Goal: Task Accomplishment & Management: Manage account settings

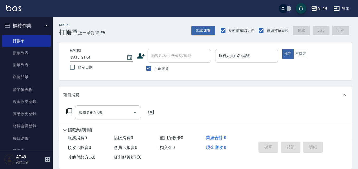
click at [241, 53] on div "服務人員姓名/編號 服務人員姓名/編號" at bounding box center [246, 56] width 63 height 14
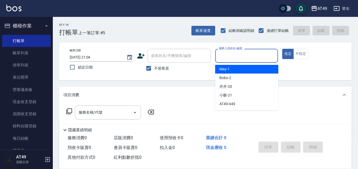
click at [244, 68] on div "May -1" at bounding box center [246, 69] width 63 height 9
type input "May-1"
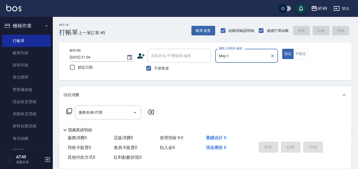
click at [69, 112] on icon at bounding box center [69, 111] width 6 height 6
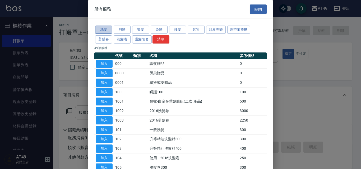
click at [105, 30] on button "洗髮" at bounding box center [103, 30] width 17 height 8
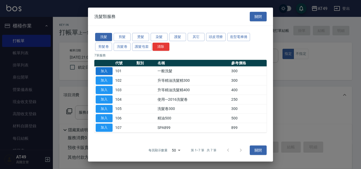
click at [101, 71] on button "加入" at bounding box center [104, 71] width 17 height 8
type input "一般洗髮(101)"
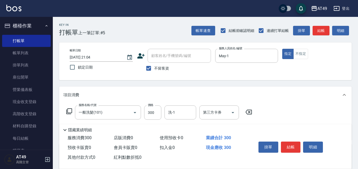
click at [67, 110] on icon at bounding box center [69, 111] width 6 height 6
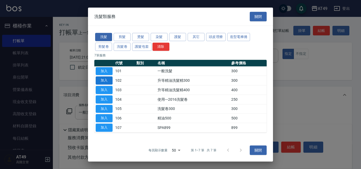
click at [106, 80] on button "加入" at bounding box center [104, 81] width 17 height 8
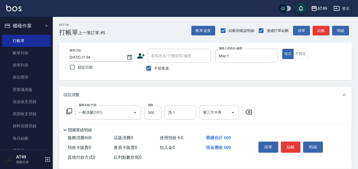
click at [68, 112] on icon at bounding box center [69, 111] width 6 height 6
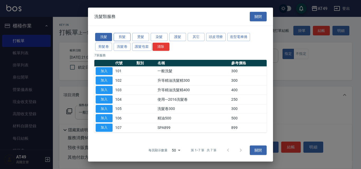
click at [120, 37] on button "剪髮" at bounding box center [121, 37] width 17 height 8
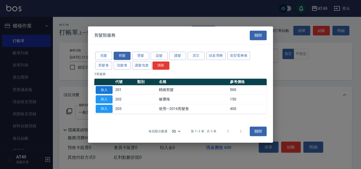
click at [109, 91] on button "加入" at bounding box center [104, 90] width 17 height 8
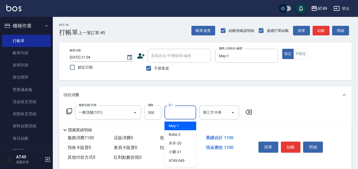
click at [179, 114] on input "洗-1" at bounding box center [180, 112] width 27 height 9
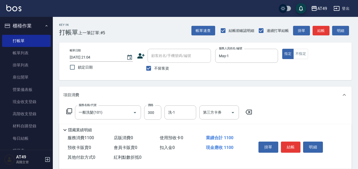
click at [151, 138] on div "店販消費 0" at bounding box center [135, 138] width 46 height 10
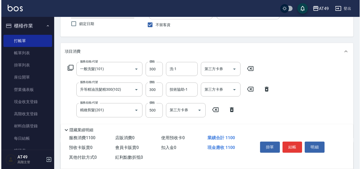
scroll to position [53, 0]
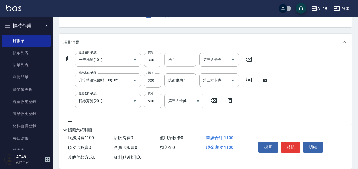
click at [177, 61] on input "洗-1" at bounding box center [180, 59] width 27 height 9
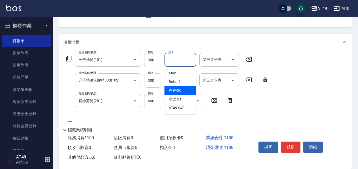
click at [186, 89] on div "卉卉 -20" at bounding box center [180, 90] width 32 height 9
type input "卉卉-20"
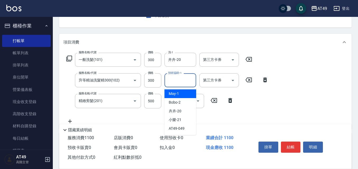
click at [178, 82] on input "技術協助-1" at bounding box center [180, 80] width 27 height 9
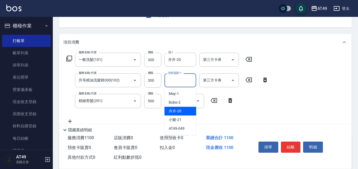
click at [176, 112] on span "卉卉 -20" at bounding box center [175, 111] width 13 height 6
type input "卉卉-20"
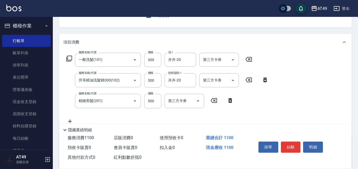
click at [290, 140] on div "掛單 結帳 明細" at bounding box center [290, 148] width 69 height 17
click at [288, 145] on button "結帳" at bounding box center [291, 147] width 20 height 11
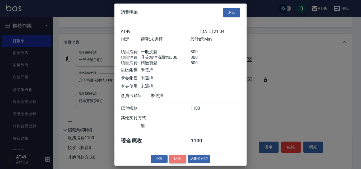
click at [175, 163] on button "結帳" at bounding box center [177, 159] width 17 height 8
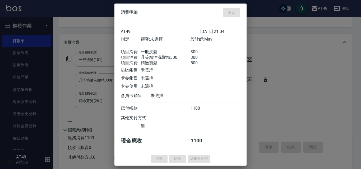
type input "2025/08/14 22:37"
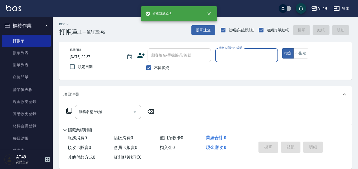
scroll to position [0, 0]
click at [244, 51] on input "服務人員姓名/編號" at bounding box center [246, 55] width 58 height 9
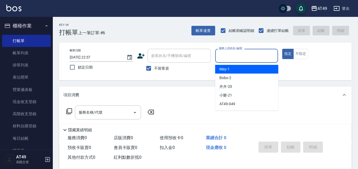
click at [248, 71] on div "May -1" at bounding box center [246, 69] width 63 height 9
type input "May-1"
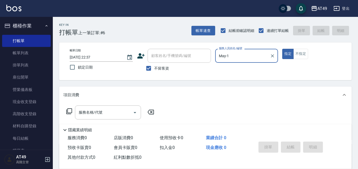
click at [67, 110] on icon at bounding box center [69, 111] width 6 height 6
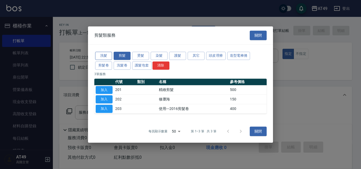
click at [104, 54] on button "洗髮" at bounding box center [103, 56] width 17 height 8
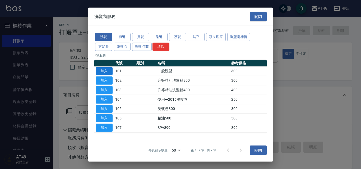
click at [108, 70] on button "加入" at bounding box center [104, 71] width 17 height 8
type input "一般洗髮(101)"
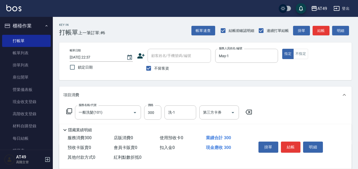
click at [69, 110] on icon at bounding box center [69, 111] width 6 height 6
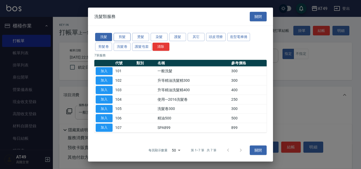
click at [125, 37] on button "剪髮" at bounding box center [121, 37] width 17 height 8
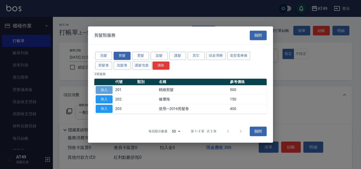
click at [98, 90] on button "加入" at bounding box center [104, 90] width 17 height 8
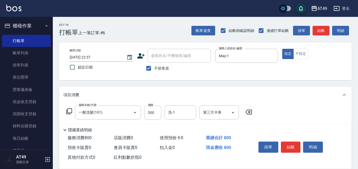
click at [67, 110] on icon at bounding box center [69, 111] width 6 height 6
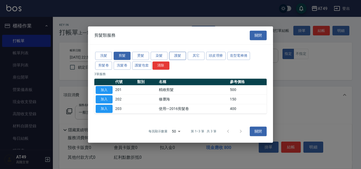
click at [179, 58] on button "護髮" at bounding box center [177, 56] width 17 height 8
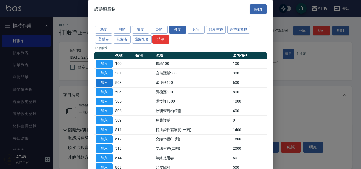
click at [107, 84] on button "加入" at bounding box center [104, 83] width 17 height 8
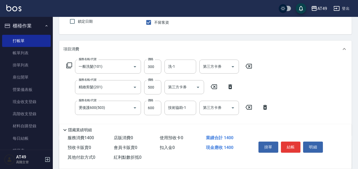
scroll to position [53, 0]
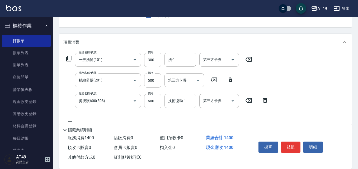
click at [67, 59] on icon at bounding box center [69, 58] width 6 height 6
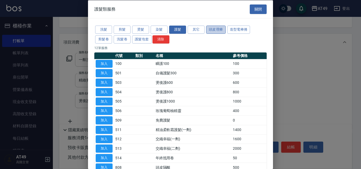
click at [211, 30] on button "頭皮理療" at bounding box center [216, 30] width 20 height 8
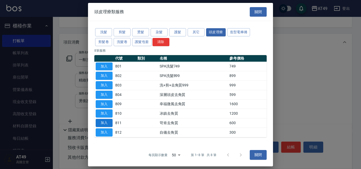
click at [106, 124] on button "加入" at bounding box center [104, 123] width 17 height 8
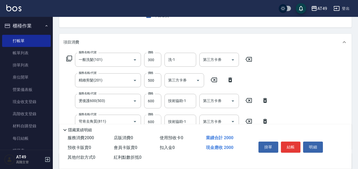
scroll to position [79, 0]
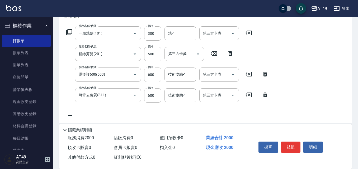
click at [152, 74] on input "600" at bounding box center [152, 75] width 17 height 14
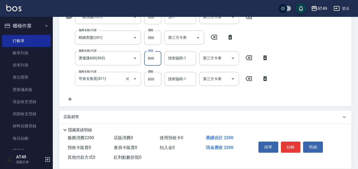
scroll to position [139, 0]
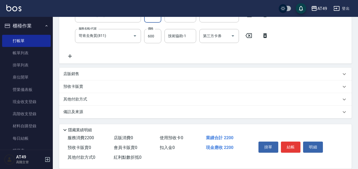
type input "800"
click at [65, 74] on p "店販銷售" at bounding box center [71, 74] width 16 height 6
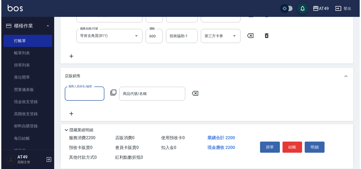
scroll to position [0, 0]
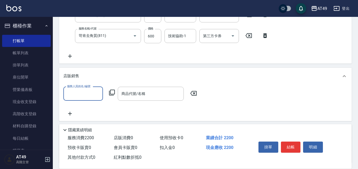
click at [81, 95] on input "服務人員姓名/編號" at bounding box center [83, 93] width 35 height 9
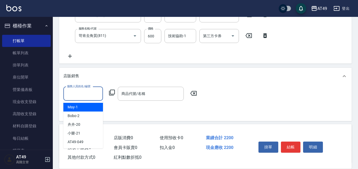
click at [81, 108] on div "May -1" at bounding box center [83, 107] width 40 height 9
type input "May-1"
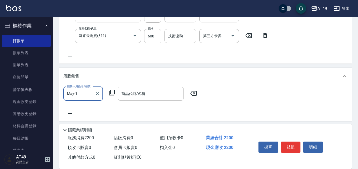
click at [112, 92] on icon at bounding box center [112, 92] width 6 height 6
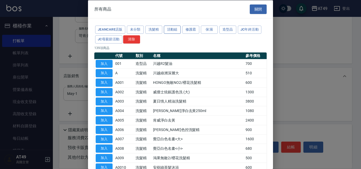
click at [170, 30] on button "活動組" at bounding box center [172, 30] width 17 height 8
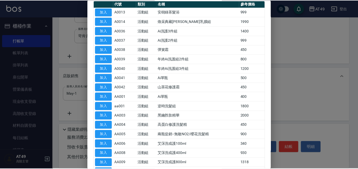
scroll to position [79, 0]
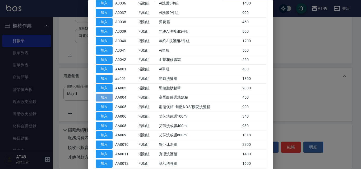
click at [103, 96] on button "加入" at bounding box center [104, 98] width 17 height 8
type input "高蛋白修護洗髮精"
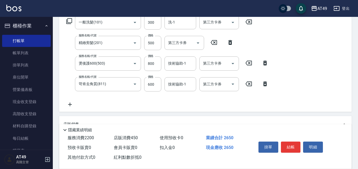
scroll to position [86, 0]
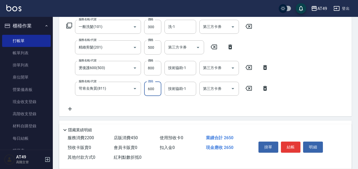
click at [150, 89] on input "600" at bounding box center [152, 89] width 17 height 14
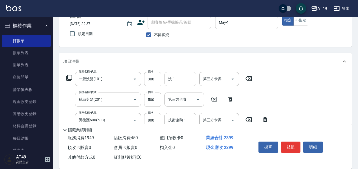
scroll to position [33, 0]
type input "349"
click at [177, 79] on input "洗-1" at bounding box center [180, 79] width 27 height 9
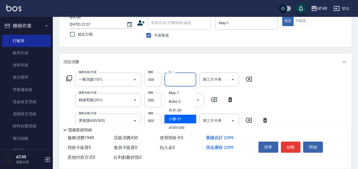
click at [187, 117] on div "小樂 -21" at bounding box center [180, 119] width 32 height 9
type input "小樂-21"
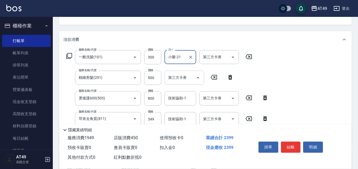
scroll to position [86, 0]
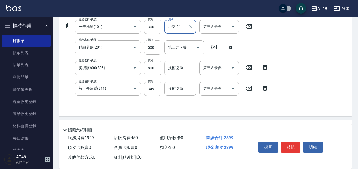
click at [183, 69] on div "技術協助-1 技術協助-1" at bounding box center [180, 68] width 32 height 14
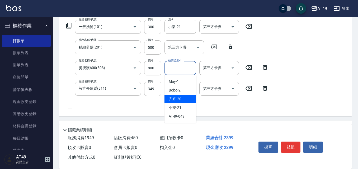
click at [181, 100] on span "卉卉 -20" at bounding box center [175, 99] width 13 height 6
type input "卉卉-20"
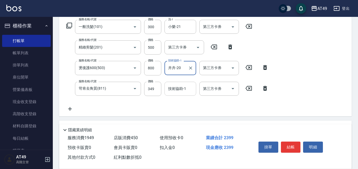
click at [175, 89] on input "技術協助-1" at bounding box center [180, 88] width 27 height 9
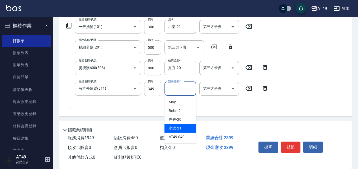
click at [187, 129] on div "小樂 -21" at bounding box center [180, 128] width 32 height 9
type input "小樂-21"
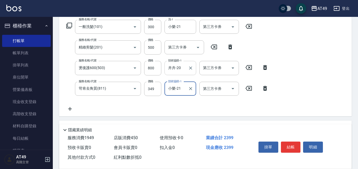
click at [179, 65] on input "卉卉-20" at bounding box center [176, 67] width 19 height 9
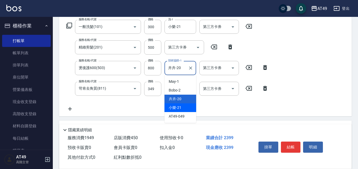
click at [184, 106] on div "小樂 -21" at bounding box center [180, 107] width 32 height 9
type input "小樂-21"
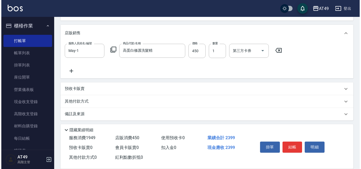
scroll to position [184, 0]
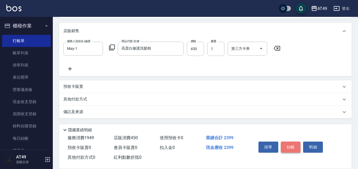
click at [294, 144] on button "結帳" at bounding box center [291, 147] width 20 height 11
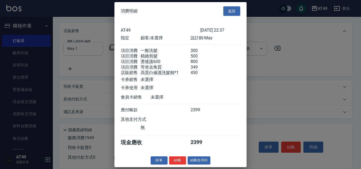
scroll to position [6, 0]
click at [181, 161] on button "結帳" at bounding box center [177, 161] width 17 height 8
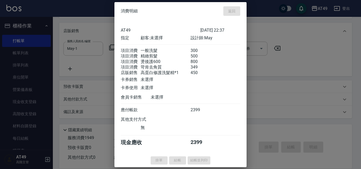
type input "2025/08/14 22:40"
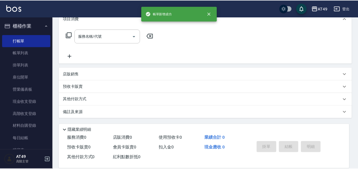
scroll to position [0, 0]
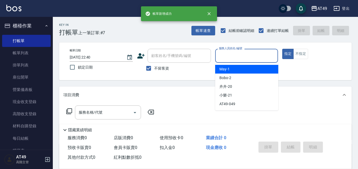
click at [232, 51] on input "服務人員姓名/編號" at bounding box center [246, 55] width 58 height 9
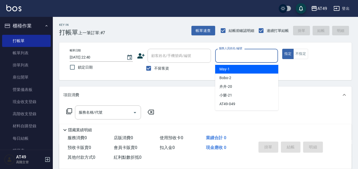
click at [238, 67] on div "May -1" at bounding box center [246, 69] width 63 height 9
type input "May-1"
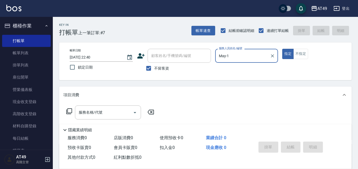
click at [69, 110] on icon at bounding box center [69, 111] width 6 height 6
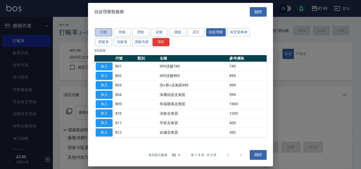
click at [104, 32] on button "洗髮" at bounding box center [103, 32] width 17 height 8
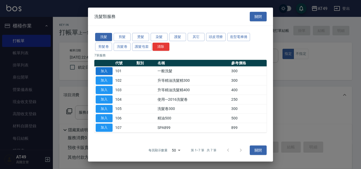
click at [106, 70] on button "加入" at bounding box center [104, 71] width 17 height 8
type input "一般洗髮(101)"
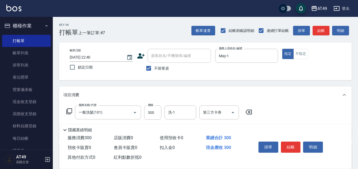
click at [69, 112] on icon at bounding box center [69, 111] width 6 height 6
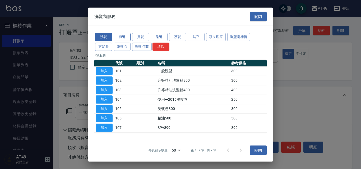
click at [118, 38] on button "剪髮" at bounding box center [121, 37] width 17 height 8
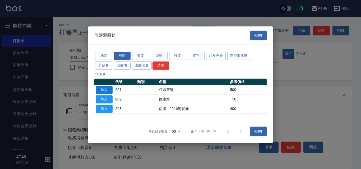
click at [111, 91] on button "加入" at bounding box center [104, 90] width 17 height 8
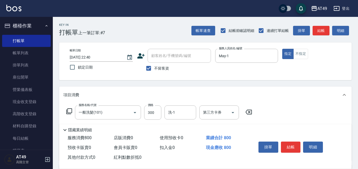
click at [67, 108] on icon at bounding box center [69, 111] width 6 height 6
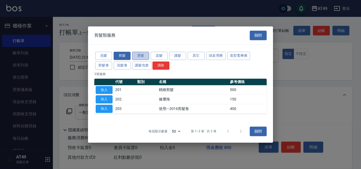
click at [146, 56] on button "燙髮" at bounding box center [140, 56] width 17 height 8
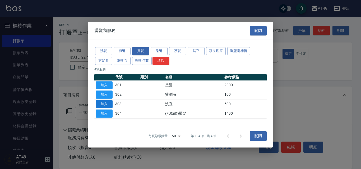
click at [108, 105] on button "加入" at bounding box center [104, 104] width 17 height 8
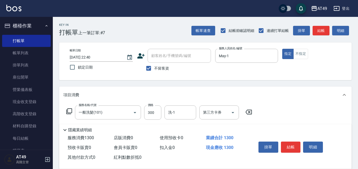
click at [69, 110] on icon at bounding box center [69, 111] width 6 height 6
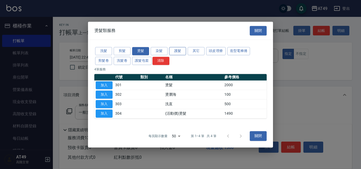
click at [179, 52] on button "護髮" at bounding box center [177, 51] width 17 height 8
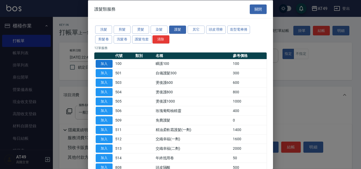
click at [103, 64] on button "加入" at bounding box center [104, 64] width 17 height 8
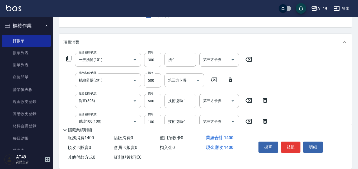
scroll to position [79, 0]
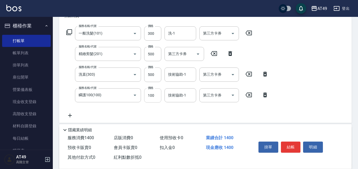
click at [152, 98] on input "100" at bounding box center [152, 95] width 17 height 14
type input "200"
click at [150, 73] on input "500" at bounding box center [152, 75] width 17 height 14
type input "600"
click at [175, 33] on input "洗-1" at bounding box center [180, 33] width 27 height 9
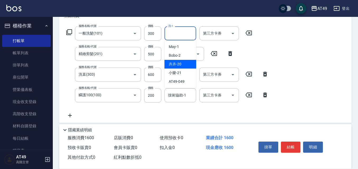
click at [185, 63] on div "卉卉 -20" at bounding box center [180, 64] width 32 height 9
type input "卉卉-20"
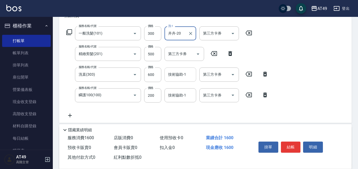
click at [171, 74] on div "技術協助-1 技術協助-1" at bounding box center [180, 75] width 32 height 14
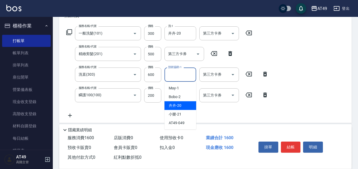
click at [184, 106] on div "卉卉 -20" at bounding box center [180, 105] width 32 height 9
type input "卉卉-20"
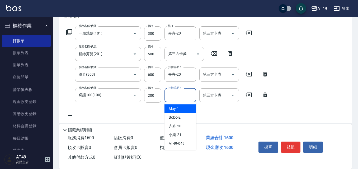
click at [176, 97] on input "技術協助-1" at bounding box center [180, 95] width 27 height 9
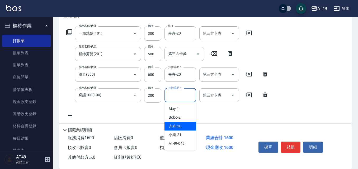
click at [191, 125] on div "卉卉 -20" at bounding box center [180, 126] width 32 height 9
type input "卉卉-20"
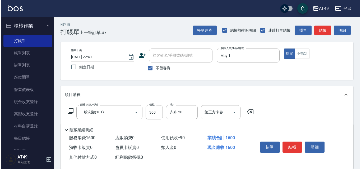
scroll to position [0, 0]
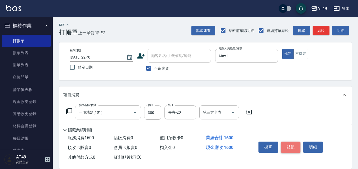
click at [288, 144] on button "結帳" at bounding box center [291, 147] width 20 height 11
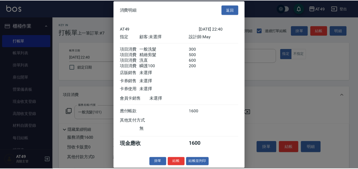
scroll to position [9, 0]
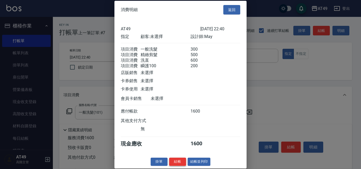
click at [177, 162] on button "結帳" at bounding box center [177, 162] width 17 height 8
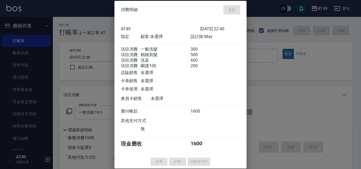
type input "2025/08/14 22:41"
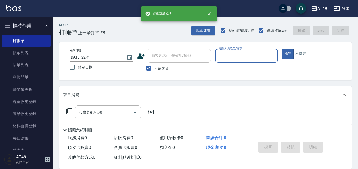
click at [228, 54] on input "服務人員姓名/編號" at bounding box center [246, 55] width 58 height 9
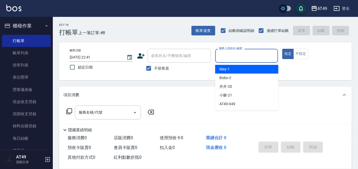
click at [226, 69] on span "May -1" at bounding box center [224, 70] width 10 height 6
type input "May-1"
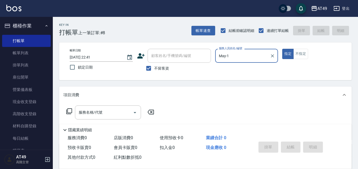
click at [70, 110] on icon at bounding box center [69, 111] width 6 height 6
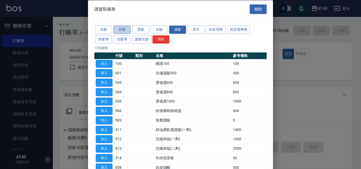
click at [126, 31] on button "剪髮" at bounding box center [121, 30] width 17 height 8
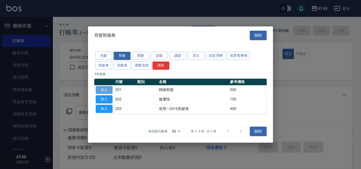
click at [106, 89] on button "加入" at bounding box center [104, 90] width 17 height 8
type input "精緻剪髮(201)"
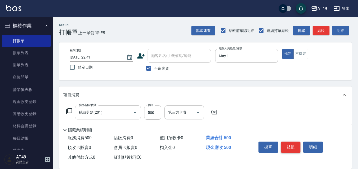
click at [291, 146] on button "結帳" at bounding box center [291, 147] width 20 height 11
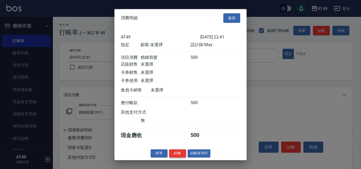
click at [179, 156] on button "結帳" at bounding box center [177, 153] width 17 height 8
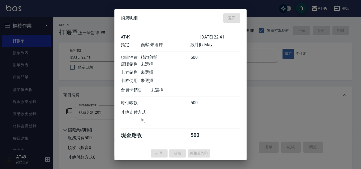
type input "2025/08/14 22:42"
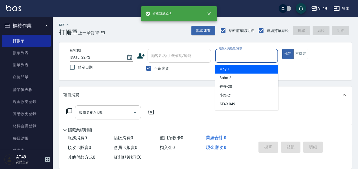
click at [228, 55] on input "服務人員姓名/編號" at bounding box center [246, 55] width 58 height 9
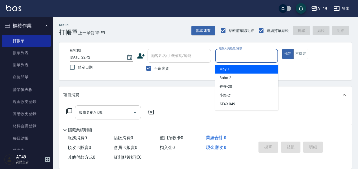
click at [233, 68] on div "May -1" at bounding box center [246, 69] width 63 height 9
type input "May-1"
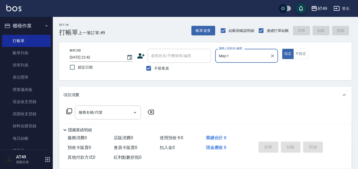
click at [70, 111] on icon at bounding box center [69, 111] width 6 height 6
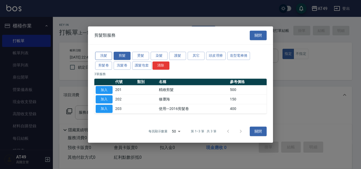
click at [107, 55] on button "洗髮" at bounding box center [103, 56] width 17 height 8
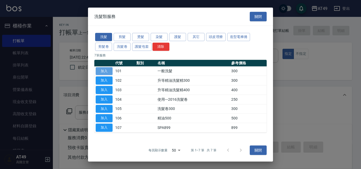
click at [109, 70] on button "加入" at bounding box center [104, 71] width 17 height 8
type input "一般洗髮(101)"
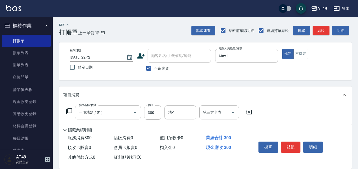
click at [67, 110] on icon at bounding box center [69, 111] width 6 height 6
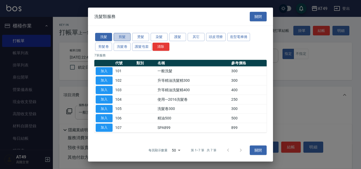
click at [121, 36] on button "剪髮" at bounding box center [121, 37] width 17 height 8
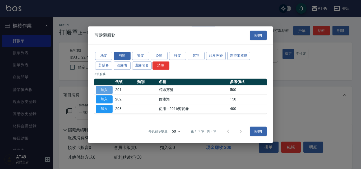
click at [110, 90] on button "加入" at bounding box center [104, 90] width 17 height 8
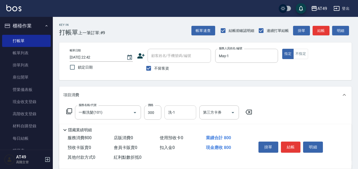
click at [177, 116] on input "洗-1" at bounding box center [180, 112] width 27 height 9
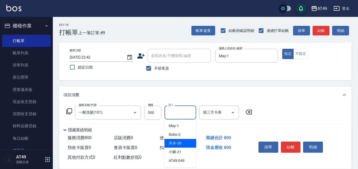
click at [177, 145] on span "卉卉 -20" at bounding box center [175, 144] width 13 height 6
type input "卉卉-20"
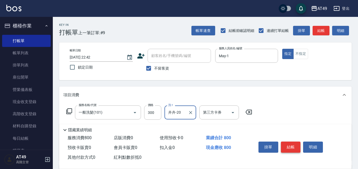
click at [287, 145] on button "結帳" at bounding box center [291, 147] width 20 height 11
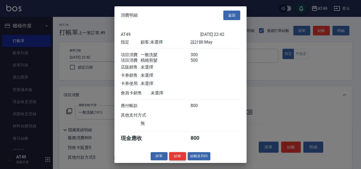
click at [184, 160] on button "結帳" at bounding box center [177, 156] width 17 height 8
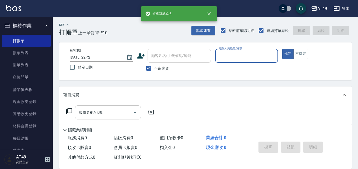
click at [234, 58] on input "服務人員姓名/編號" at bounding box center [246, 55] width 58 height 9
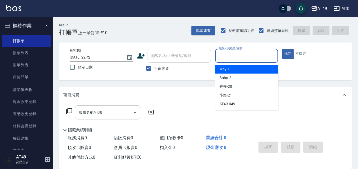
click at [237, 66] on div "May -1" at bounding box center [246, 69] width 63 height 9
type input "May-1"
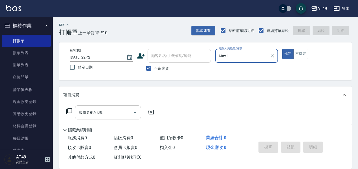
click at [68, 111] on icon at bounding box center [69, 111] width 6 height 6
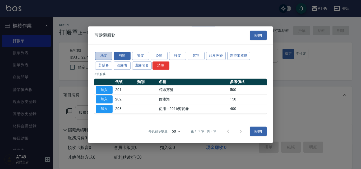
click at [98, 54] on button "洗髮" at bounding box center [103, 56] width 17 height 8
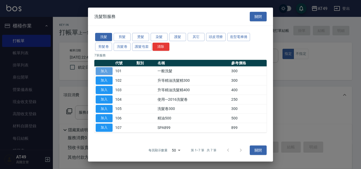
click at [108, 72] on button "加入" at bounding box center [104, 71] width 17 height 8
type input "一般洗髮(101)"
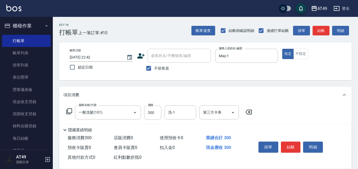
click at [70, 111] on icon at bounding box center [69, 111] width 6 height 6
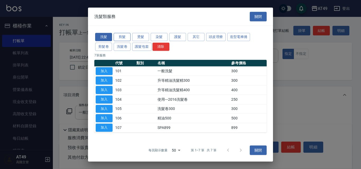
click at [125, 35] on button "剪髮" at bounding box center [121, 37] width 17 height 8
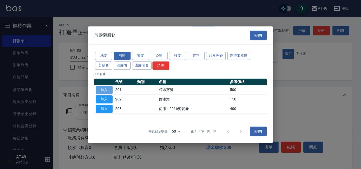
click at [108, 90] on button "加入" at bounding box center [104, 90] width 17 height 8
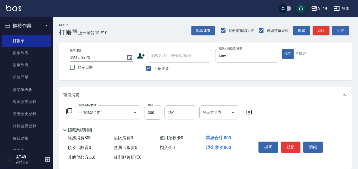
click at [69, 108] on icon at bounding box center [69, 111] width 6 height 6
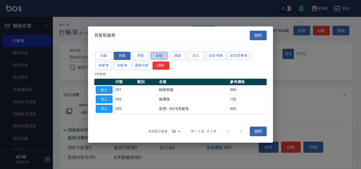
click at [162, 56] on button "染髮" at bounding box center [158, 56] width 17 height 8
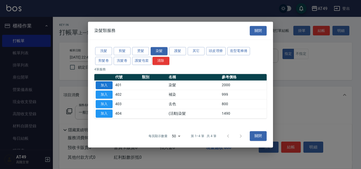
click at [106, 85] on button "加入" at bounding box center [104, 85] width 17 height 8
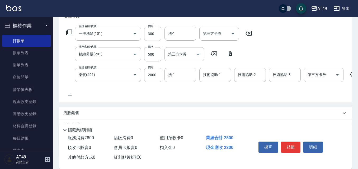
scroll to position [79, 0]
click at [228, 53] on icon at bounding box center [230, 53] width 13 height 6
type input "染髮(401)"
type input "2000"
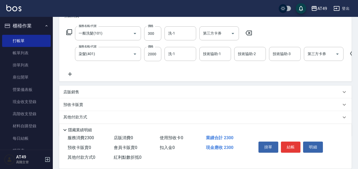
click at [69, 32] on icon at bounding box center [69, 32] width 6 height 6
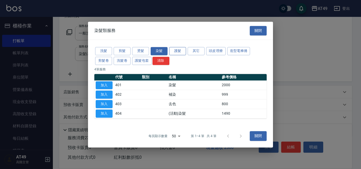
click at [175, 49] on button "護髮" at bounding box center [177, 51] width 17 height 8
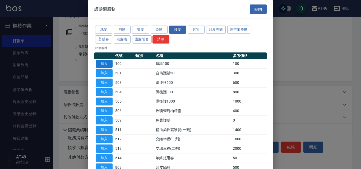
click at [108, 64] on button "加入" at bounding box center [104, 64] width 17 height 8
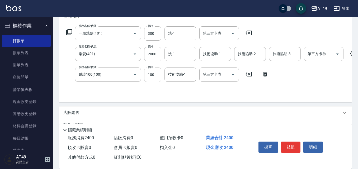
click at [152, 76] on input "100" at bounding box center [152, 75] width 17 height 14
type input "300"
click at [148, 54] on input "2000" at bounding box center [152, 54] width 17 height 14
type input "1800"
click at [173, 54] on div "洗-1 洗-1" at bounding box center [180, 54] width 32 height 14
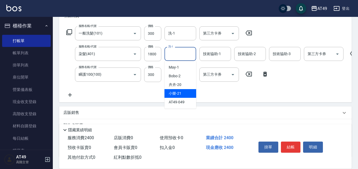
click at [179, 94] on span "小樂 -21" at bounding box center [175, 94] width 13 height 6
type input "小樂-21"
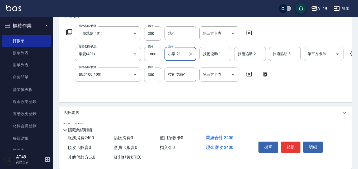
click at [210, 55] on input "技術協助-1" at bounding box center [215, 53] width 27 height 9
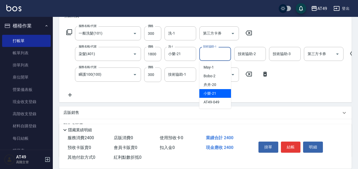
click at [216, 95] on span "小樂 -21" at bounding box center [209, 94] width 13 height 6
type input "小樂-21"
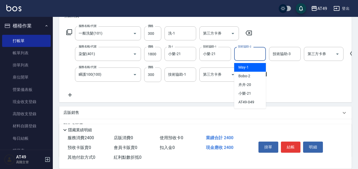
click at [243, 54] on div "技術協助-2 技術協助-2" at bounding box center [250, 54] width 32 height 14
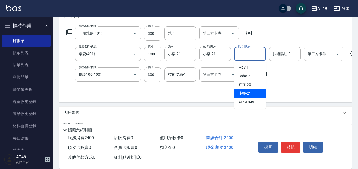
click at [255, 92] on div "小樂 -21" at bounding box center [250, 93] width 32 height 9
type input "小樂-21"
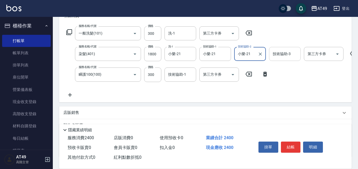
click at [288, 55] on input "技術協助-3" at bounding box center [284, 53] width 27 height 9
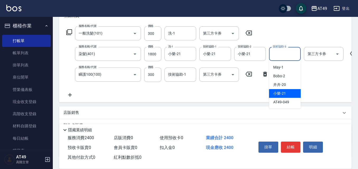
click at [281, 94] on span "小樂 -21" at bounding box center [279, 94] width 13 height 6
type input "小樂-21"
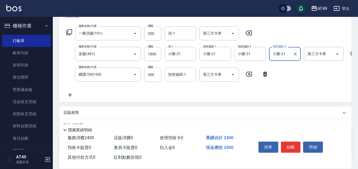
click at [176, 74] on div "技術協助-1 技術協助-1" at bounding box center [180, 75] width 32 height 14
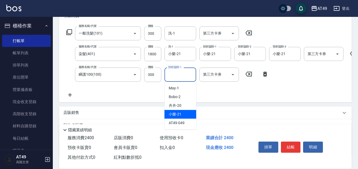
click at [183, 112] on div "小樂 -21" at bounding box center [180, 114] width 32 height 9
type input "小樂-21"
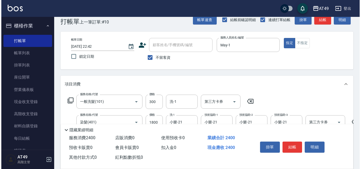
scroll to position [0, 0]
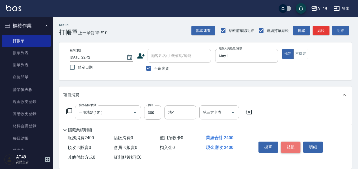
click at [295, 142] on button "結帳" at bounding box center [291, 147] width 20 height 11
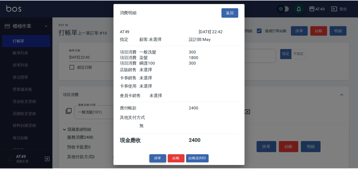
scroll to position [2, 0]
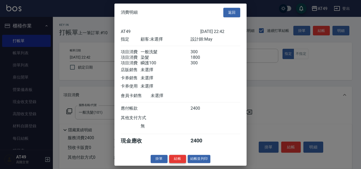
click at [172, 160] on button "結帳" at bounding box center [177, 159] width 17 height 8
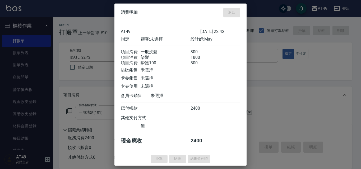
type input "2025/08/14 22:43"
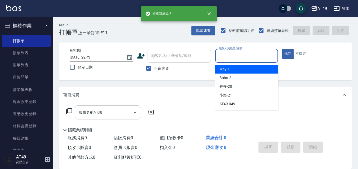
click at [230, 59] on input "服務人員姓名/編號" at bounding box center [246, 55] width 58 height 9
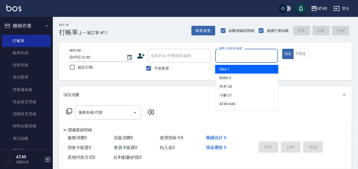
click at [231, 68] on div "May -1" at bounding box center [246, 69] width 63 height 9
type input "May-1"
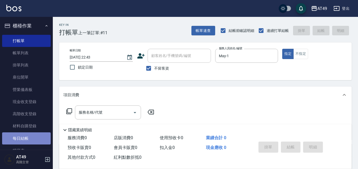
click at [27, 140] on link "每日結帳" at bounding box center [26, 138] width 49 height 12
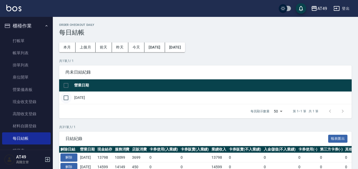
click at [69, 97] on input "checkbox" at bounding box center [65, 97] width 11 height 11
checkbox input "true"
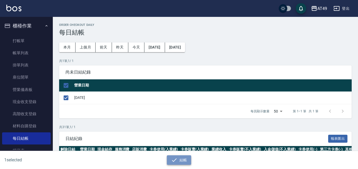
click at [173, 161] on icon "button" at bounding box center [174, 159] width 5 height 3
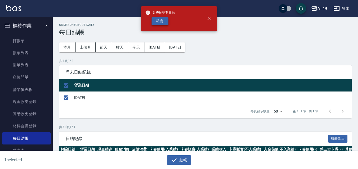
click at [161, 21] on button "確定" at bounding box center [160, 21] width 17 height 8
checkbox input "false"
